Goal: Check status: Check status

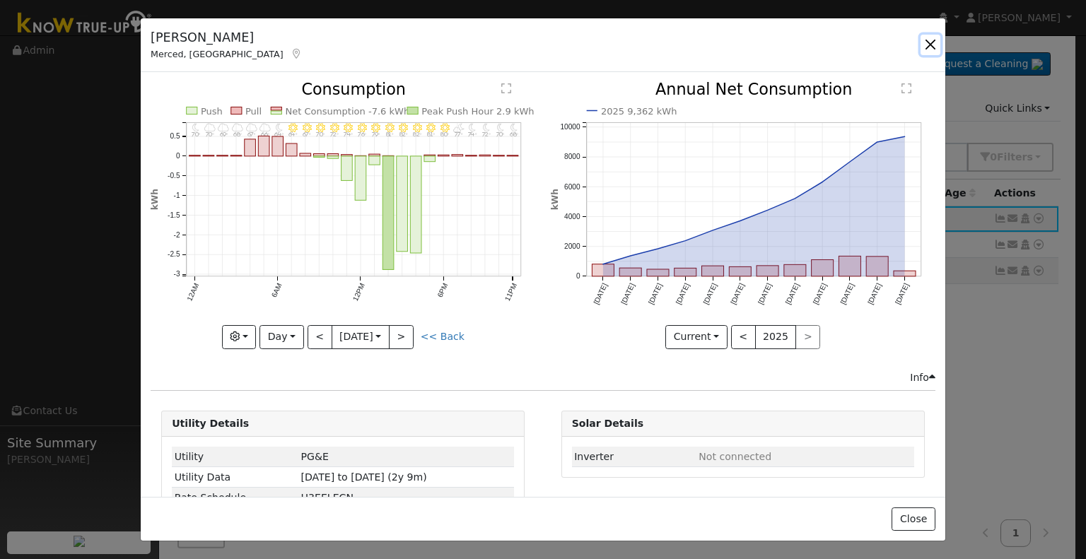
click at [931, 42] on button "button" at bounding box center [931, 45] width 20 height 20
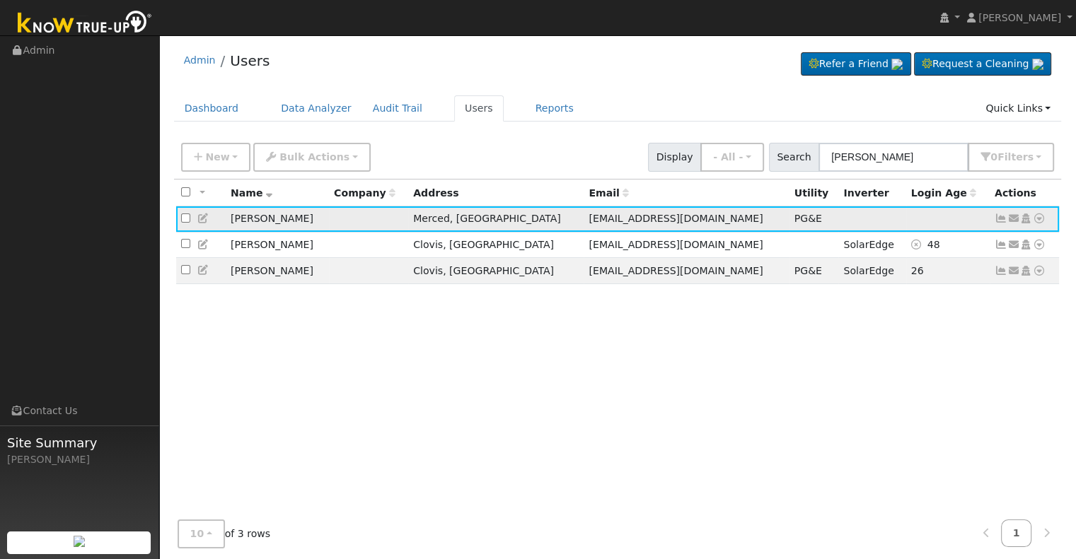
click at [999, 221] on icon at bounding box center [1000, 219] width 13 height 10
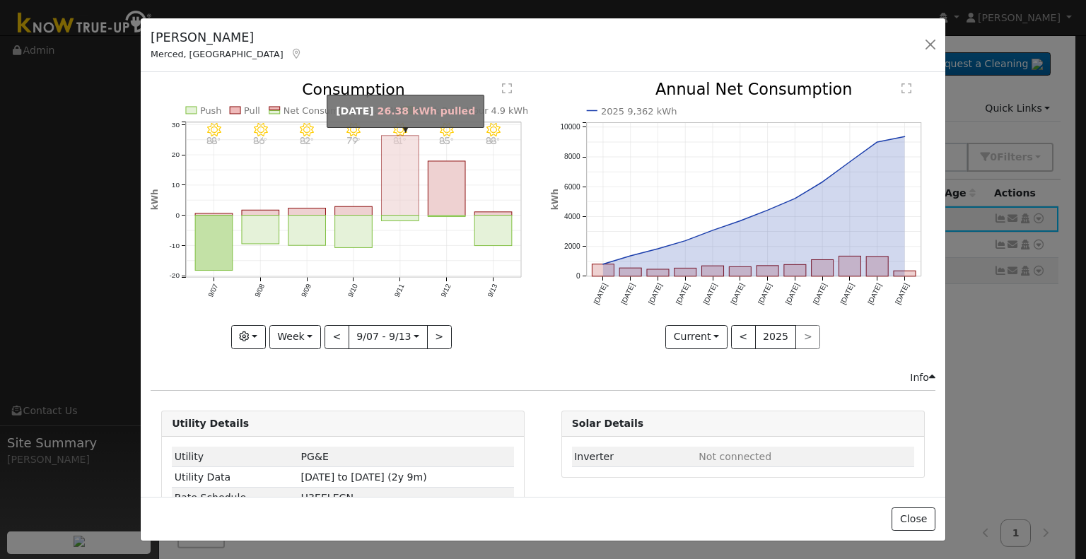
click at [402, 179] on rect "onclick=""" at bounding box center [400, 176] width 37 height 80
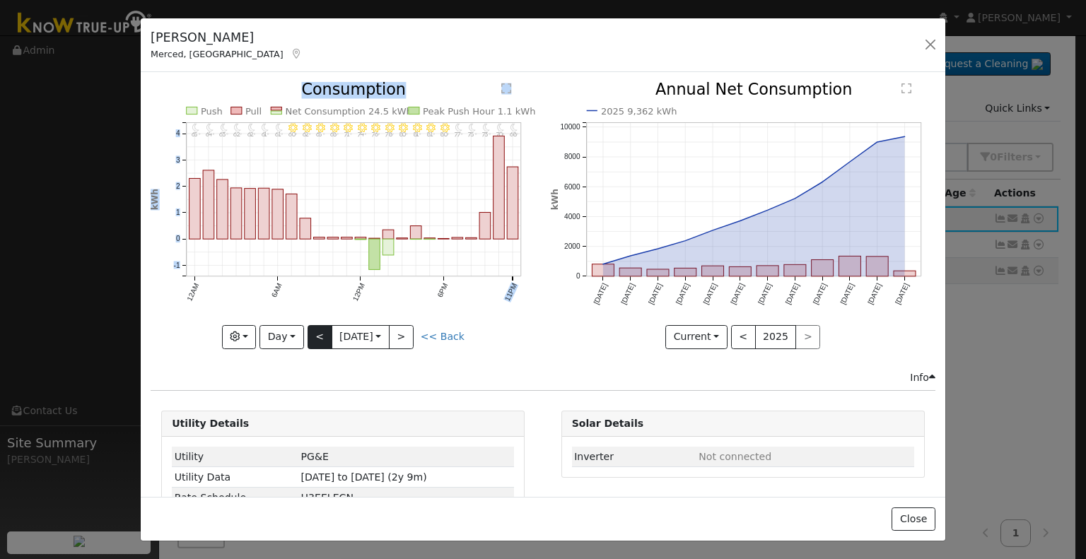
drag, startPoint x: 492, startPoint y: 177, endPoint x: 320, endPoint y: 328, distance: 229.0
click at [320, 328] on div "11PM - Clear 68° 10PM - MostlyClear 70° 9PM - MostlyClear 73° 8PM - MostlyClear…" at bounding box center [343, 215] width 385 height 267
click at [320, 328] on button "<" at bounding box center [320, 337] width 25 height 24
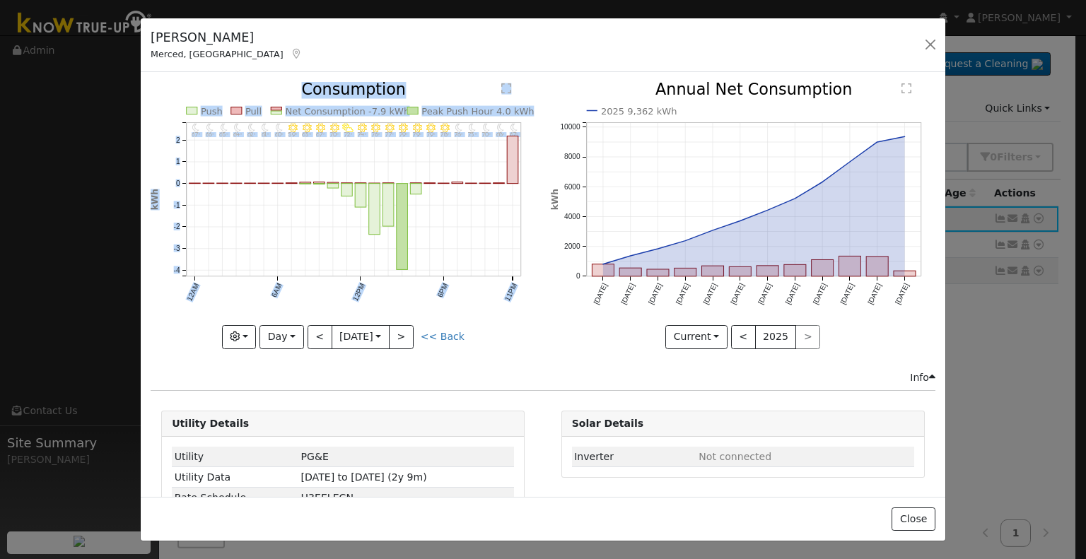
click at [252, 62] on div "[PERSON_NAME] Merced, [GEOGRAPHIC_DATA] Default Account Default Account [STREET…" at bounding box center [543, 45] width 805 height 54
click at [312, 339] on button "<" at bounding box center [320, 337] width 25 height 24
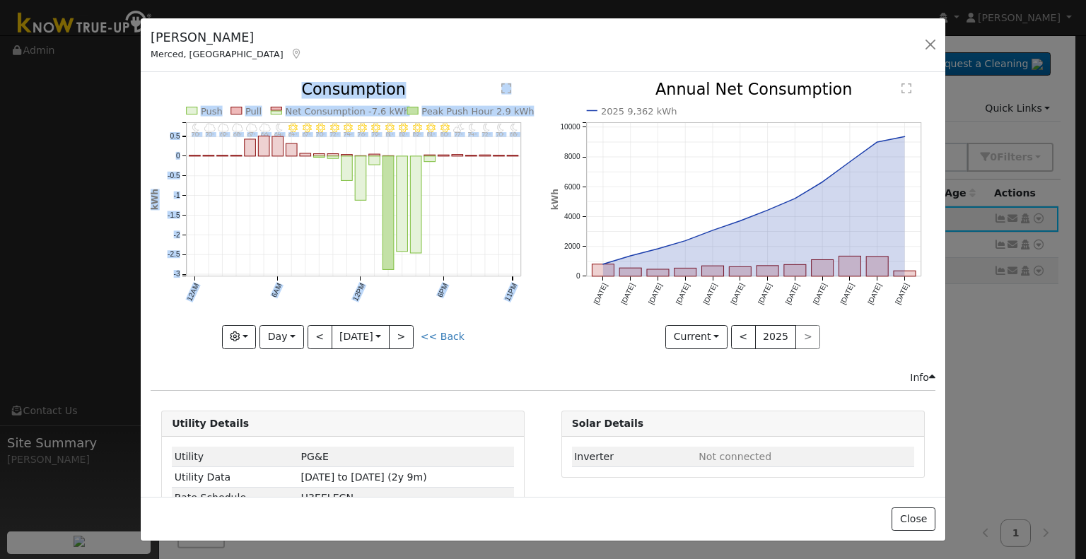
click at [388, 53] on div "[PERSON_NAME] Merced, [GEOGRAPHIC_DATA] Default Account Default Account [STREET…" at bounding box center [543, 45] width 805 height 54
click at [531, 78] on div "Issue History Date By Flag Comment Type No Issue History 11PM - Clear 68° 10PM …" at bounding box center [543, 284] width 805 height 424
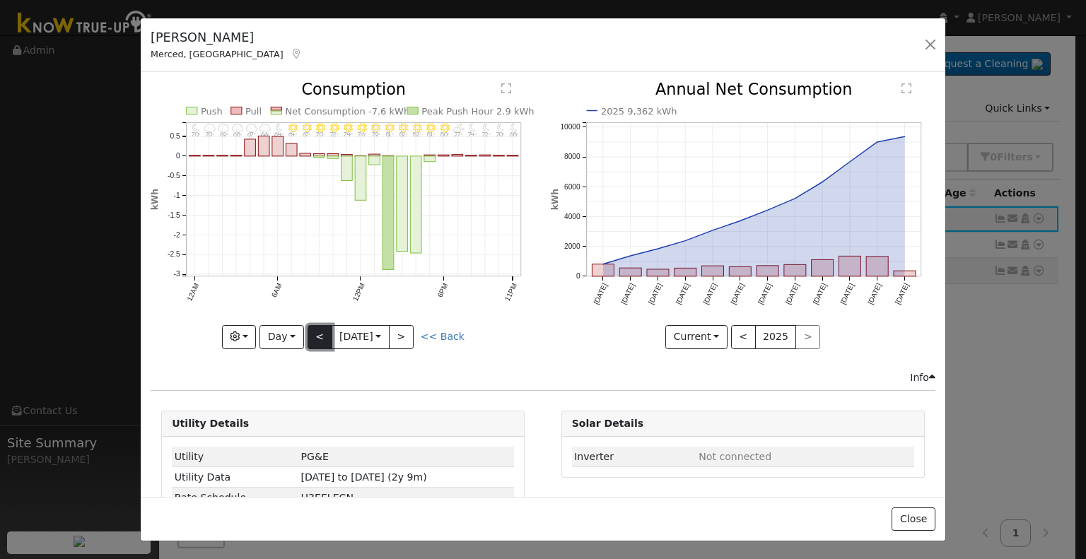
click at [318, 329] on button "<" at bounding box center [320, 337] width 25 height 24
type input "[DATE]"
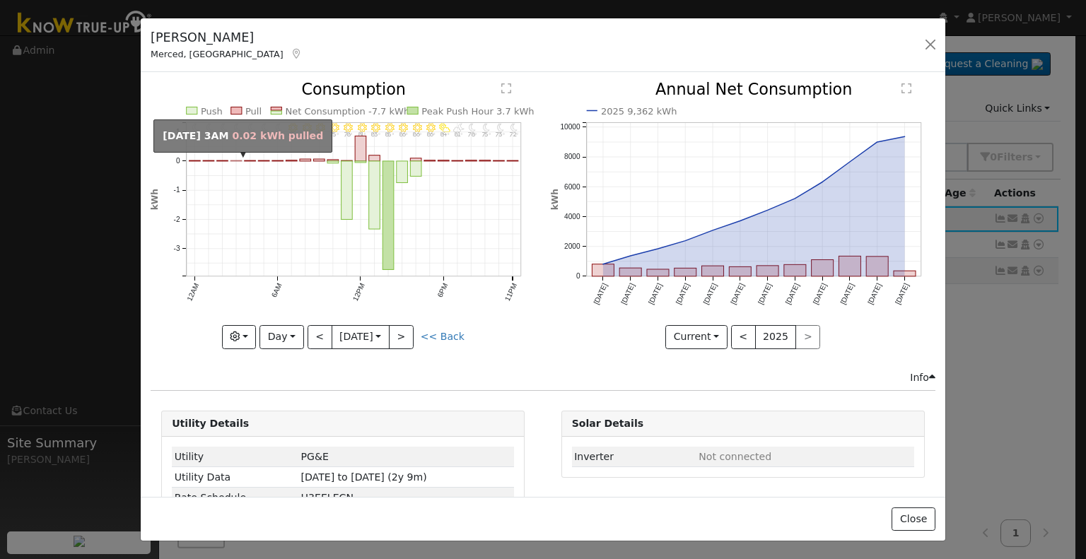
click at [236, 161] on rect "onclick=""" at bounding box center [236, 161] width 11 height 1
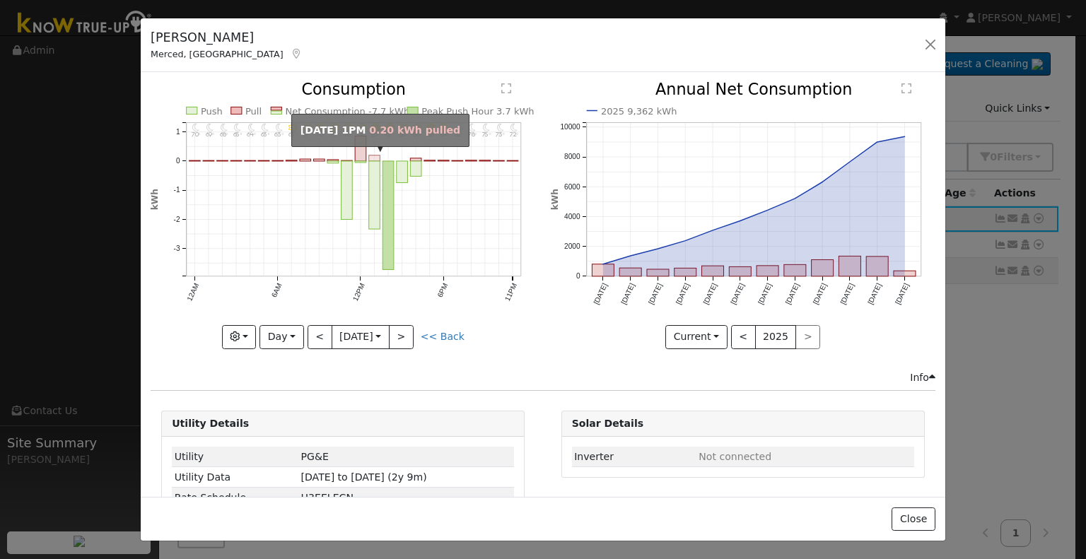
drag, startPoint x: 354, startPoint y: 139, endPoint x: 329, endPoint y: 175, distance: 44.3
click at [329, 175] on icon "11PM - Clear 72° 10PM - Clear 73° 9PM - Clear 75° 8PM - MostlyClear 78° 7PM - P…" at bounding box center [343, 211] width 385 height 258
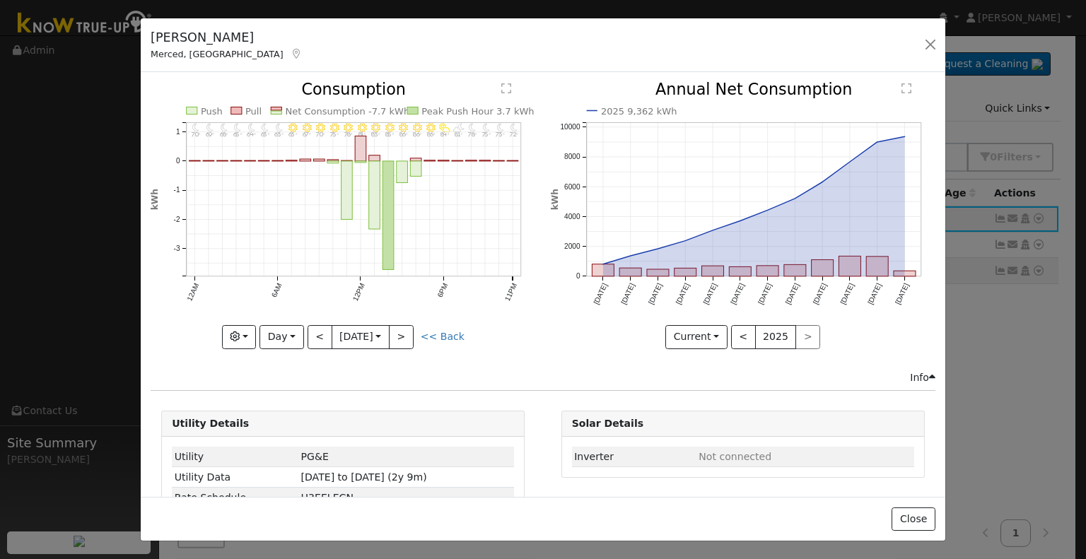
click at [325, 177] on icon "11PM - Clear 72° 10PM - Clear 73° 9PM - Clear 75° 8PM - MostlyClear 78° 7PM - P…" at bounding box center [343, 211] width 385 height 258
